Goal: Navigation & Orientation: Find specific page/section

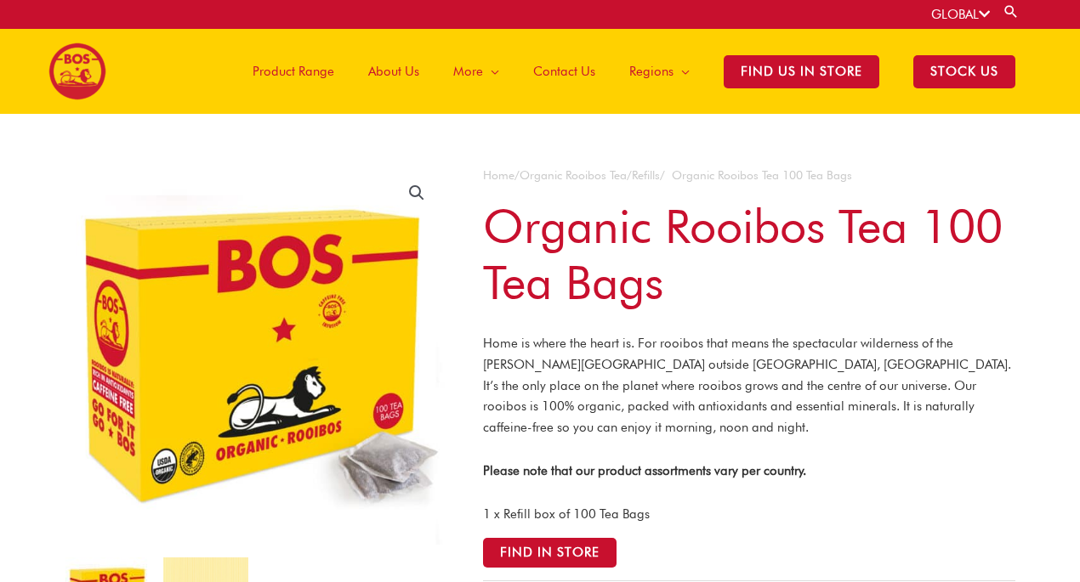
click at [303, 72] on span "Product Range" at bounding box center [293, 71] width 82 height 51
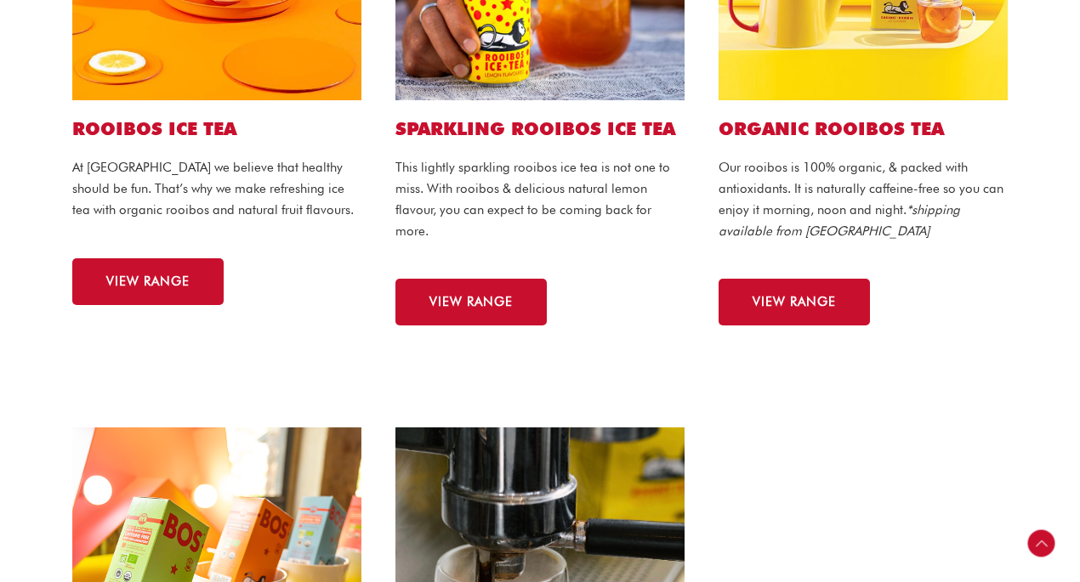
scroll to position [836, 0]
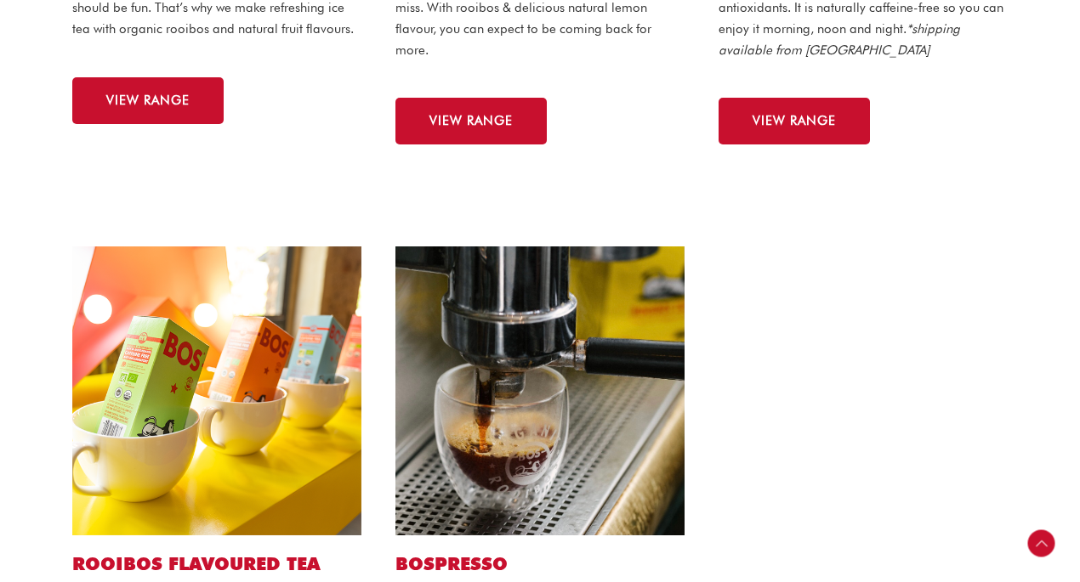
click at [241, 381] on img at bounding box center [216, 391] width 289 height 289
click at [262, 452] on img at bounding box center [216, 391] width 289 height 289
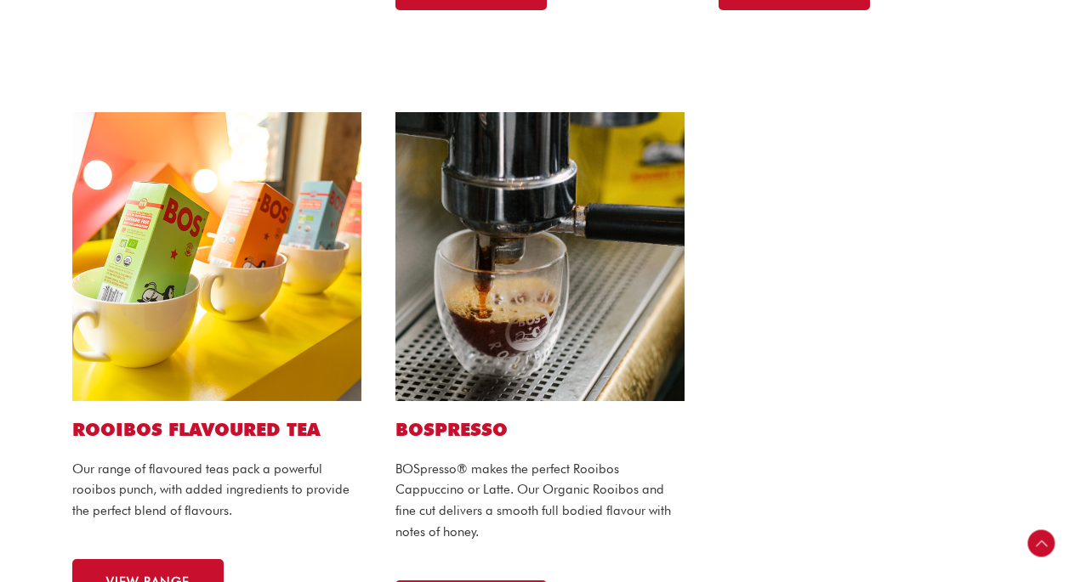
scroll to position [1124, 0]
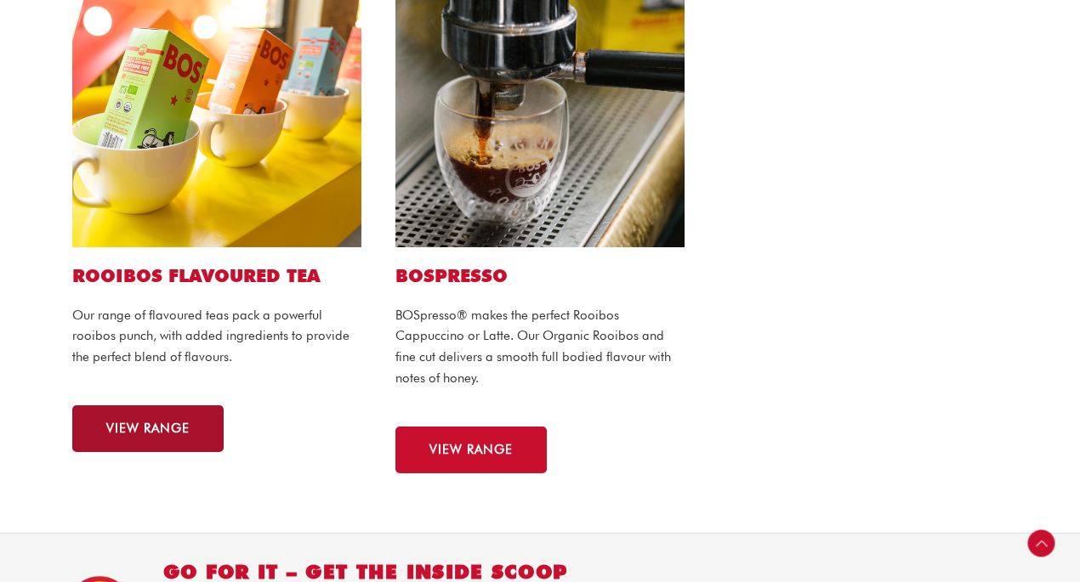
click at [120, 441] on link "VIEW RANGE" at bounding box center [147, 428] width 151 height 47
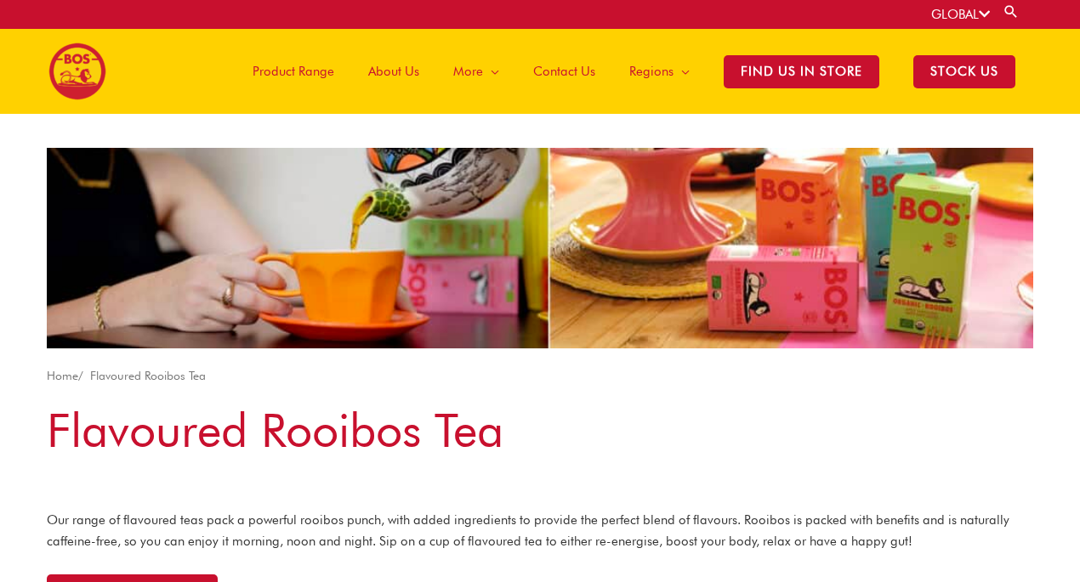
click at [283, 73] on span "Product Range" at bounding box center [293, 71] width 82 height 51
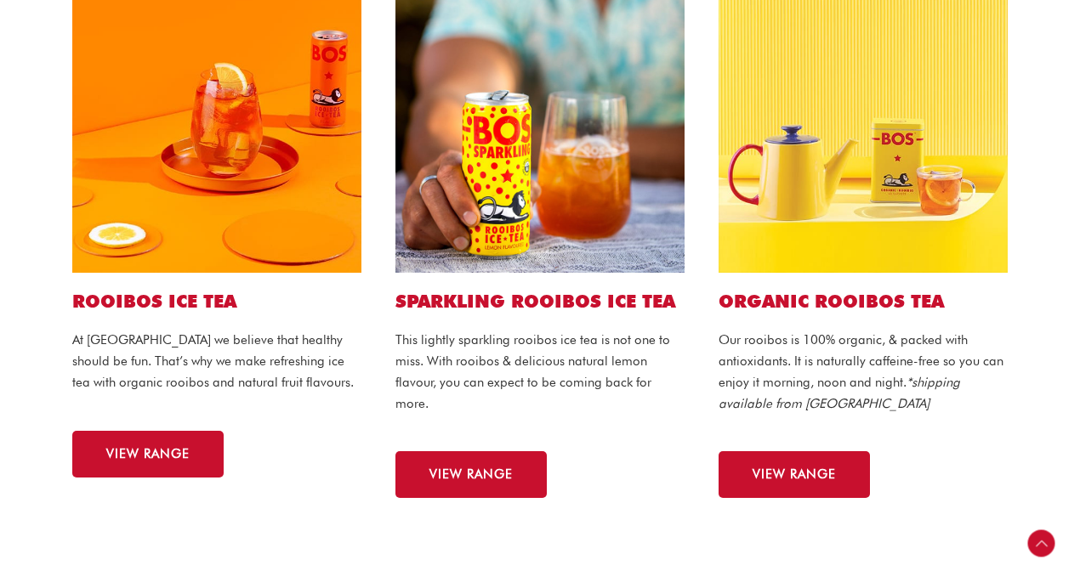
scroll to position [527, 0]
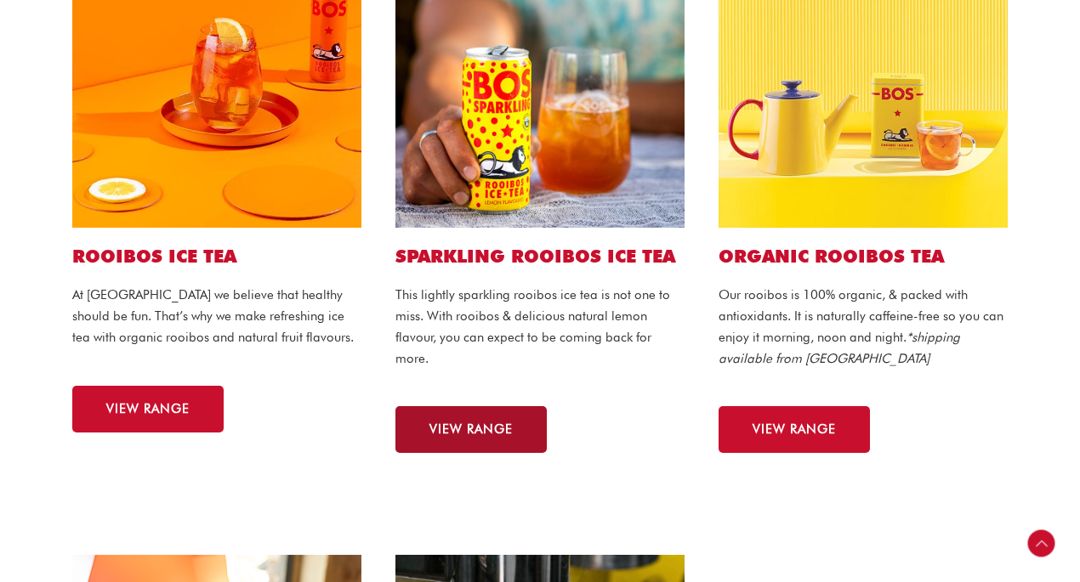
click at [473, 433] on span "VIEW RANGE" at bounding box center [470, 429] width 83 height 13
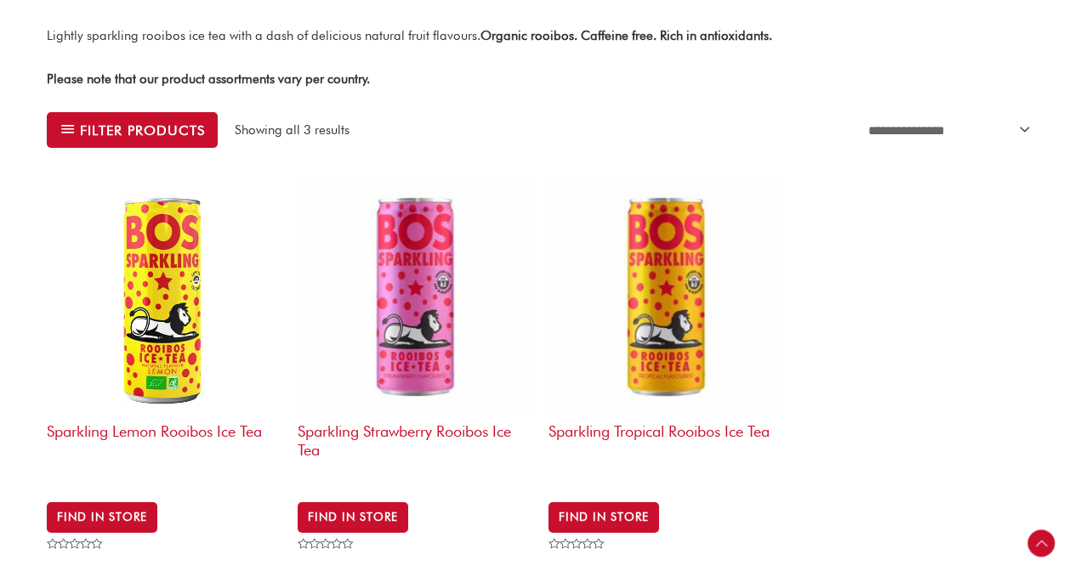
scroll to position [482, 0]
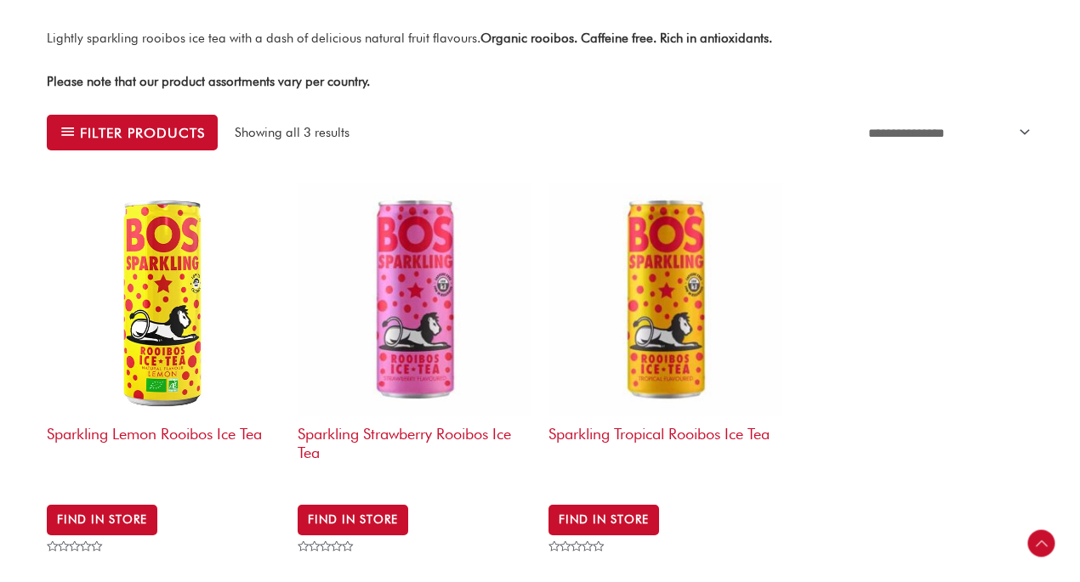
click at [426, 290] on img at bounding box center [415, 300] width 234 height 234
click at [658, 291] on img at bounding box center [665, 300] width 234 height 234
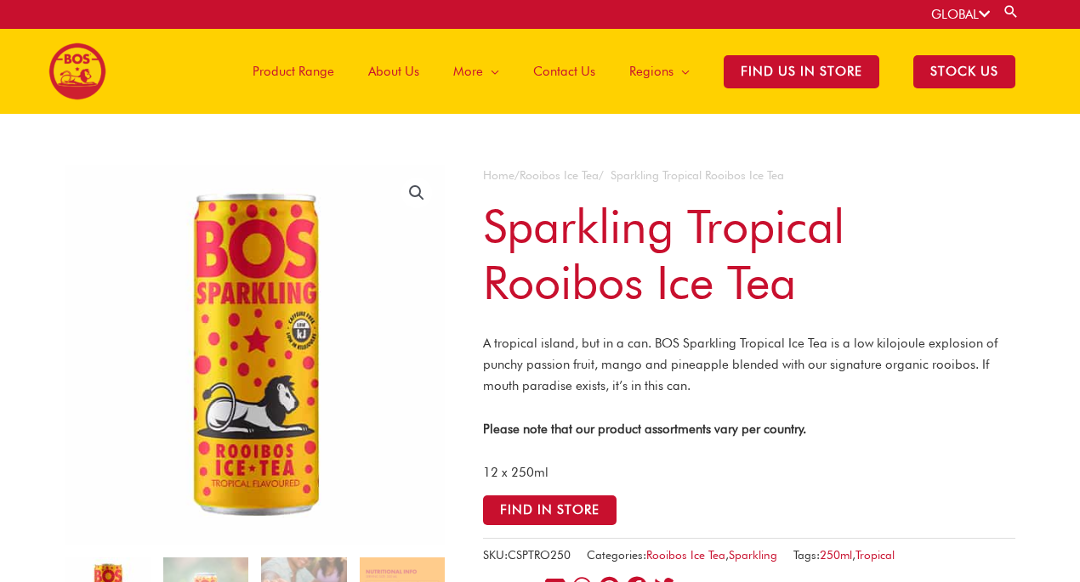
click at [84, 73] on img at bounding box center [77, 72] width 58 height 58
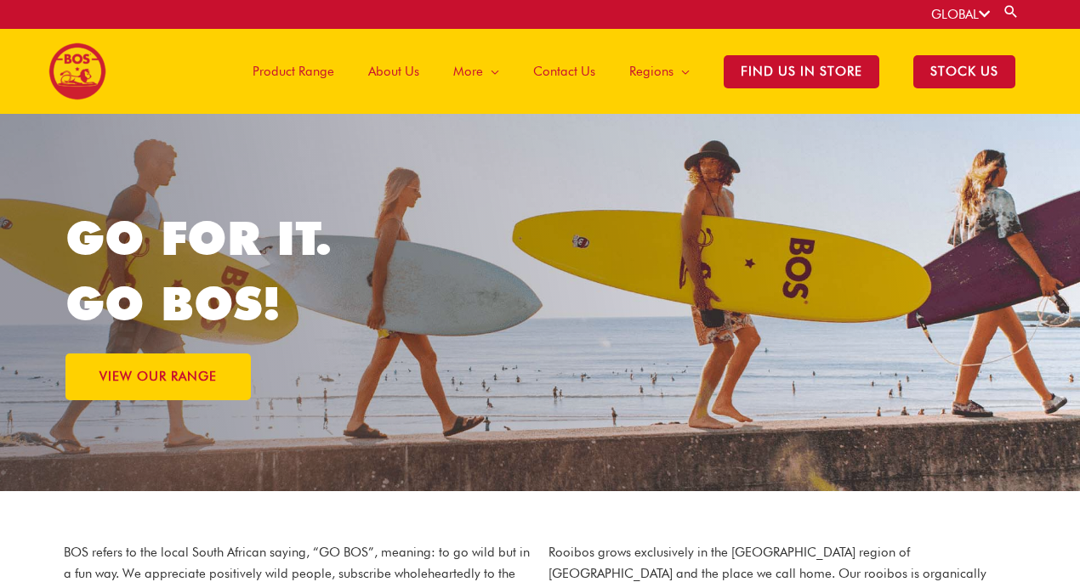
click at [487, 269] on h1 "GO FOR IT. GO BOS!" at bounding box center [302, 271] width 475 height 131
click at [309, 324] on h1 "GO FOR IT. GO BOS!" at bounding box center [302, 271] width 475 height 131
click at [395, 71] on span "About Us" at bounding box center [393, 71] width 51 height 51
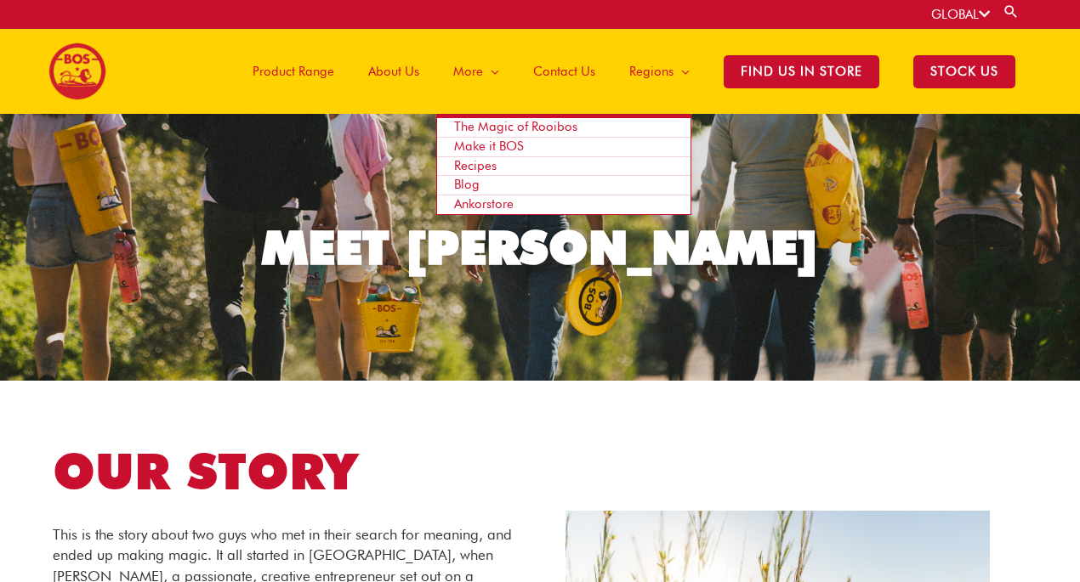
click at [511, 128] on span "The Magic of Rooibos" at bounding box center [515, 126] width 123 height 15
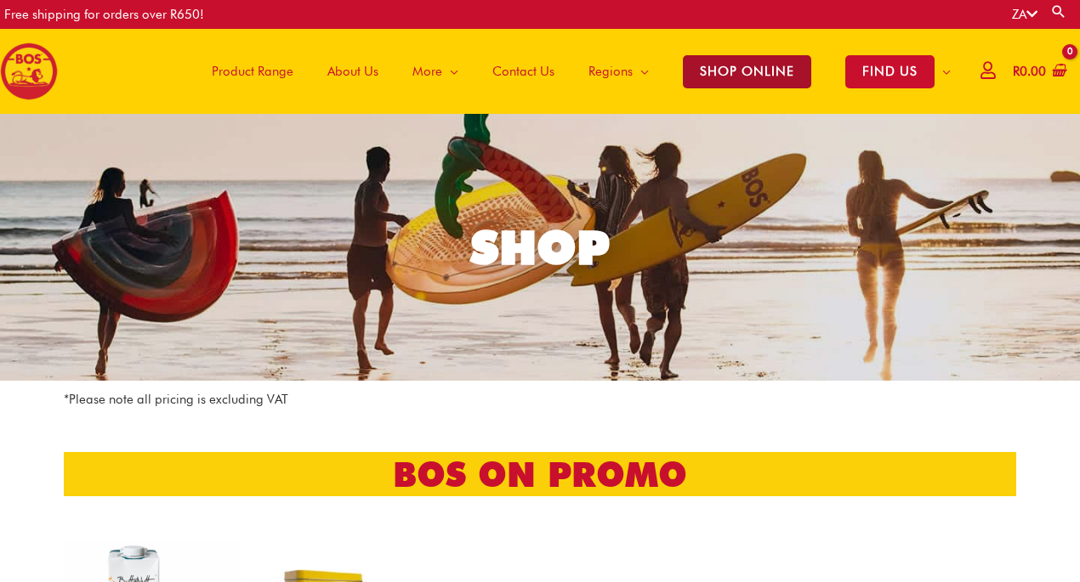
click at [724, 65] on span "SHOP ONLINE" at bounding box center [747, 71] width 128 height 33
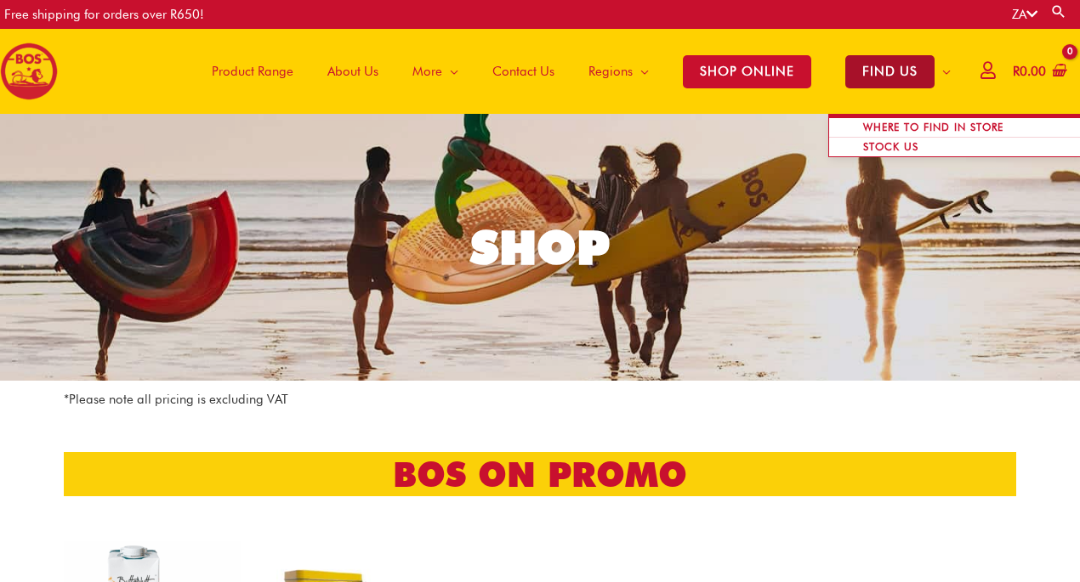
click at [871, 73] on span "FIND US" at bounding box center [889, 71] width 89 height 33
click at [875, 78] on span "FIND US" at bounding box center [889, 71] width 89 height 33
click at [898, 131] on span "STOCK US" at bounding box center [890, 146] width 89 height 33
